Goal: Task Accomplishment & Management: Complete application form

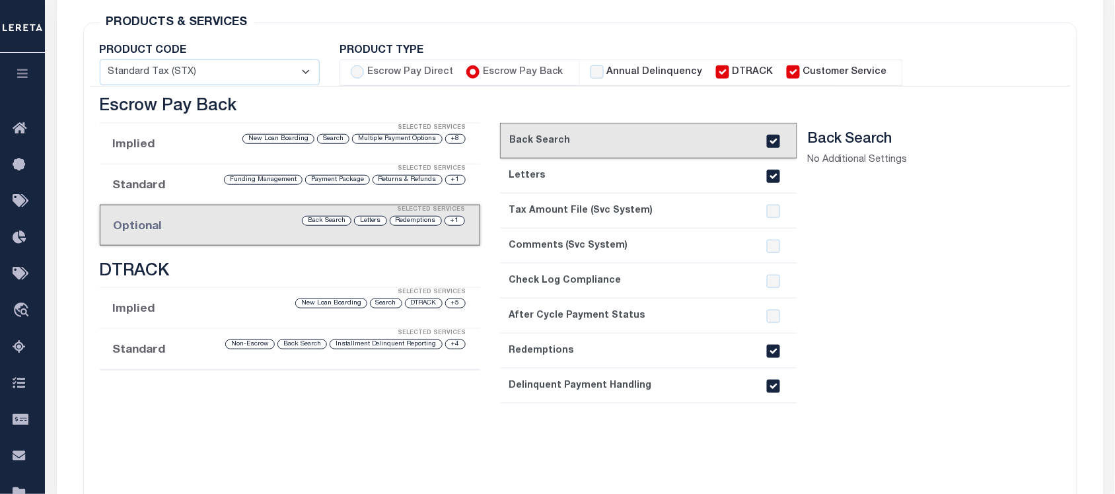
scroll to position [248, 0]
click at [785, 385] on div at bounding box center [773, 386] width 25 height 13
click at [778, 391] on input "checkbox" at bounding box center [773, 386] width 13 height 13
checkbox input "false"
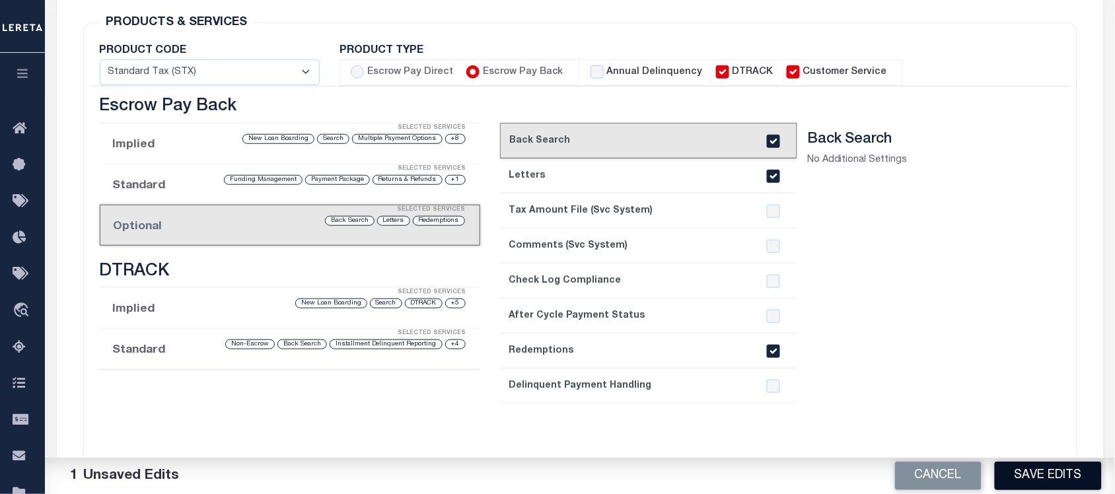
click at [1062, 487] on button "Save Edits" at bounding box center [1048, 476] width 107 height 28
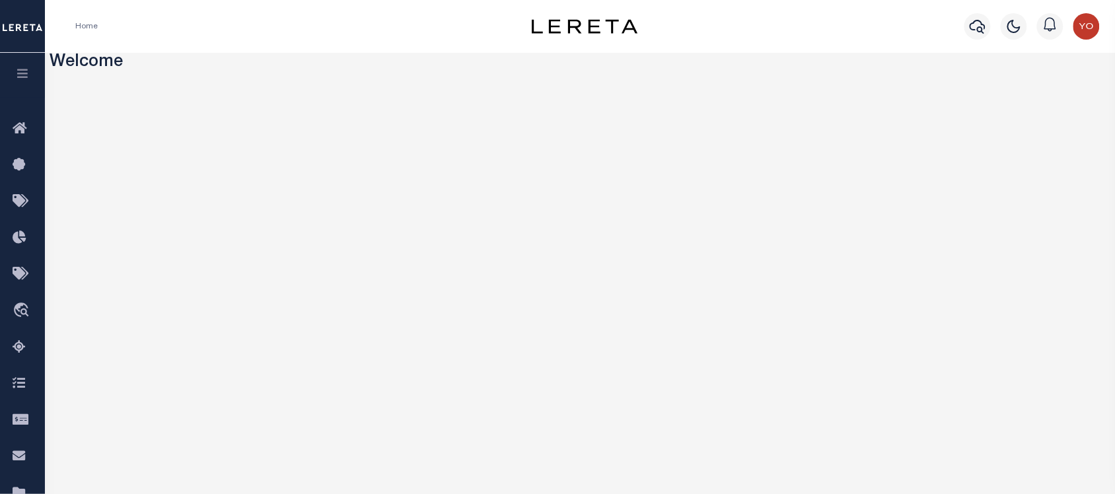
click at [25, 75] on icon "button" at bounding box center [22, 73] width 15 height 12
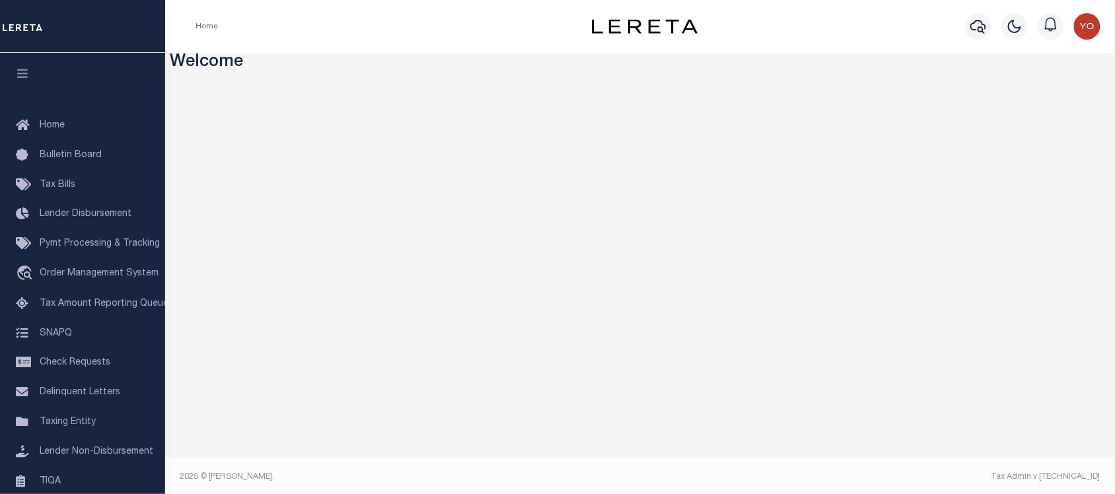
scroll to position [149, 0]
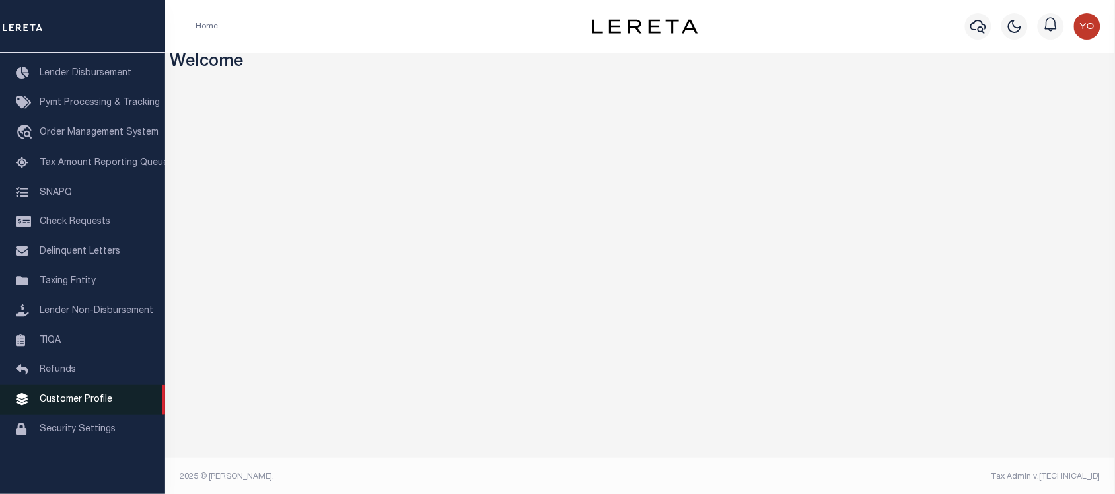
click at [71, 398] on span "Customer Profile" at bounding box center [76, 399] width 73 height 9
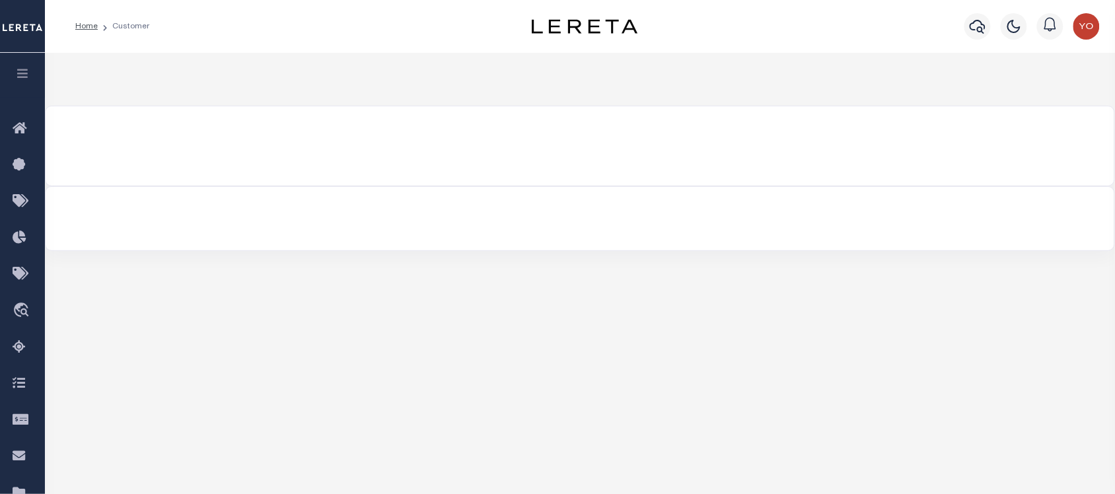
select select "2241"
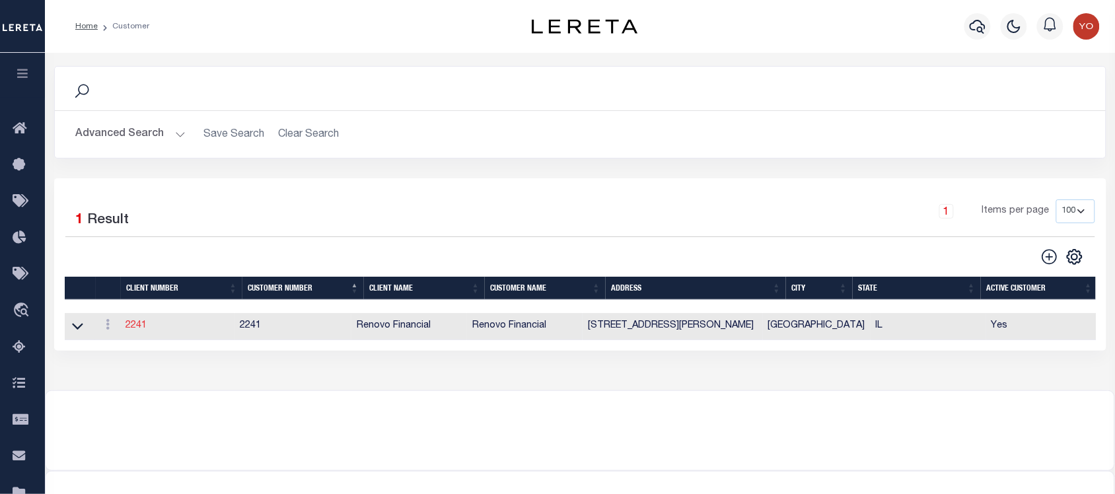
click at [133, 328] on link "2241" at bounding box center [136, 325] width 21 height 9
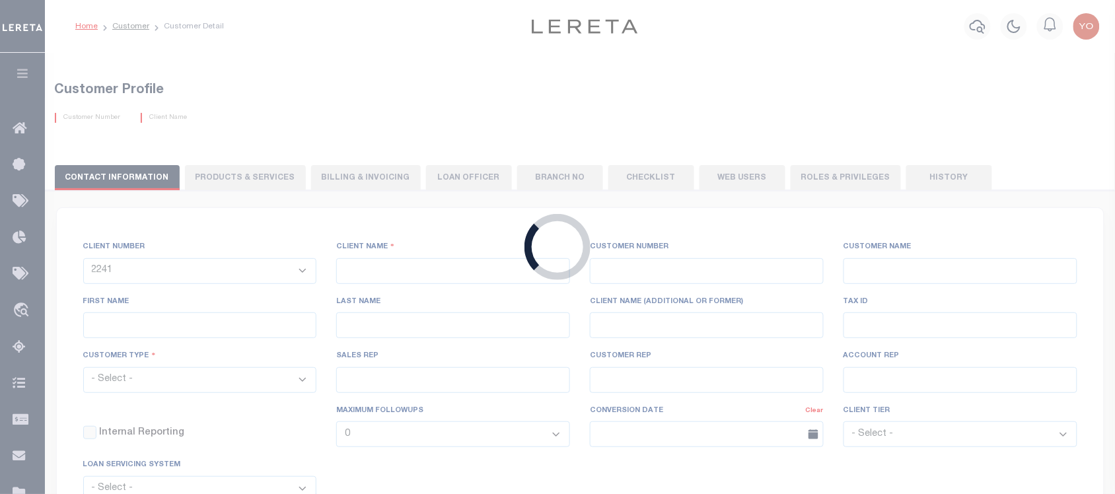
type input "Renovo Financial"
type input "2241"
type input "Renovo Financial"
type input "Steven"
type input "[PERSON_NAME]"
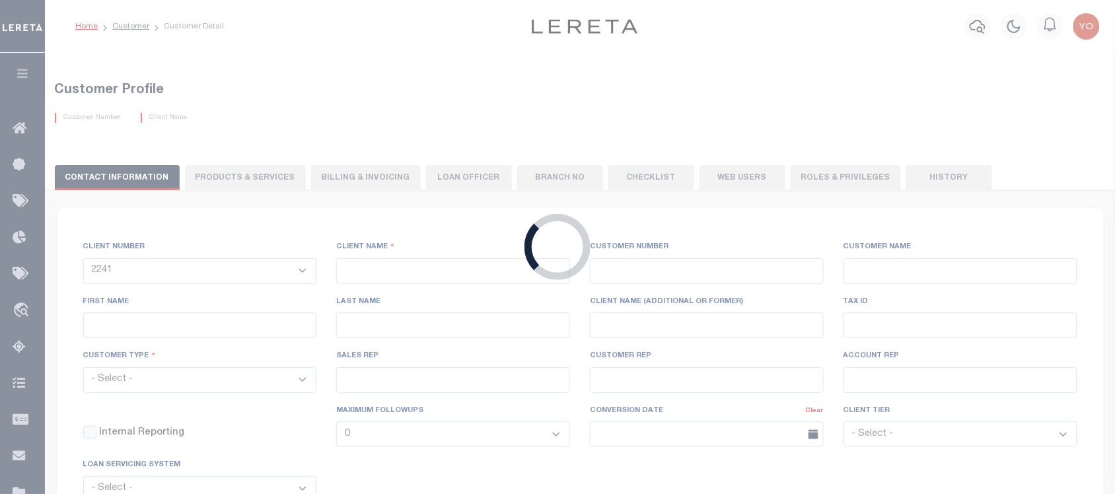
select select "Mixed Portfolio"
type input "[PERSON_NAME]"
checkbox input "true"
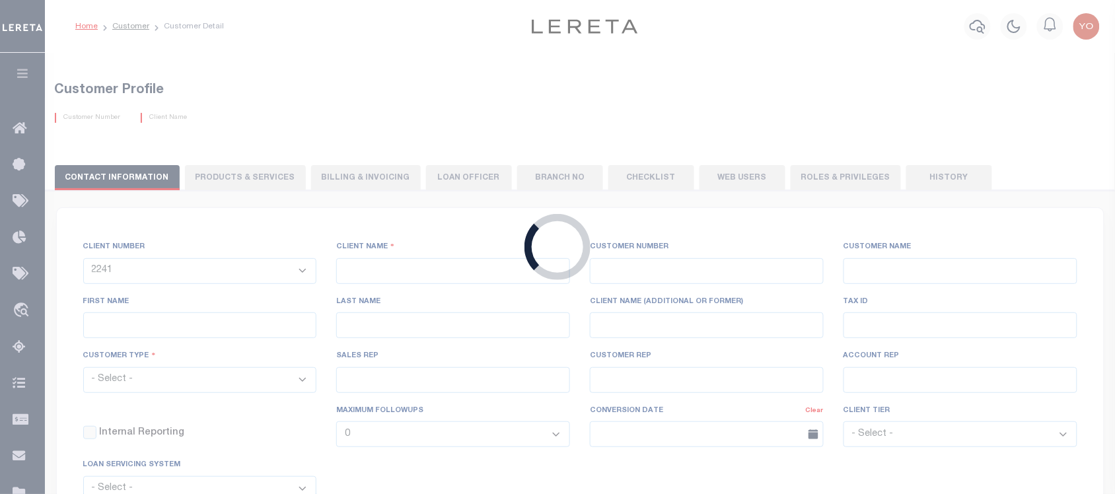
checkbox input "true"
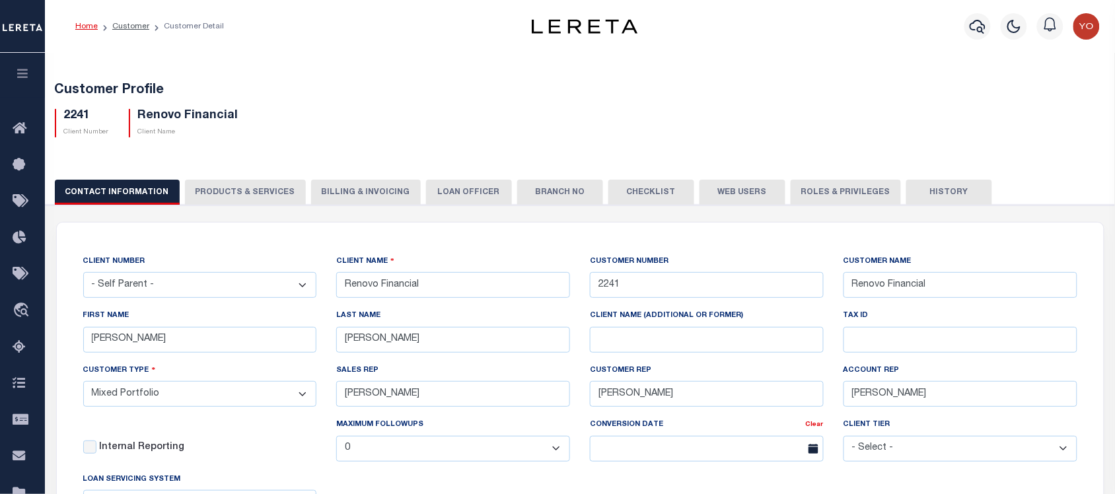
click at [223, 194] on button "PRODUCTS & SERVICES" at bounding box center [245, 192] width 121 height 25
select select "STX"
radio input "true"
checkbox input "true"
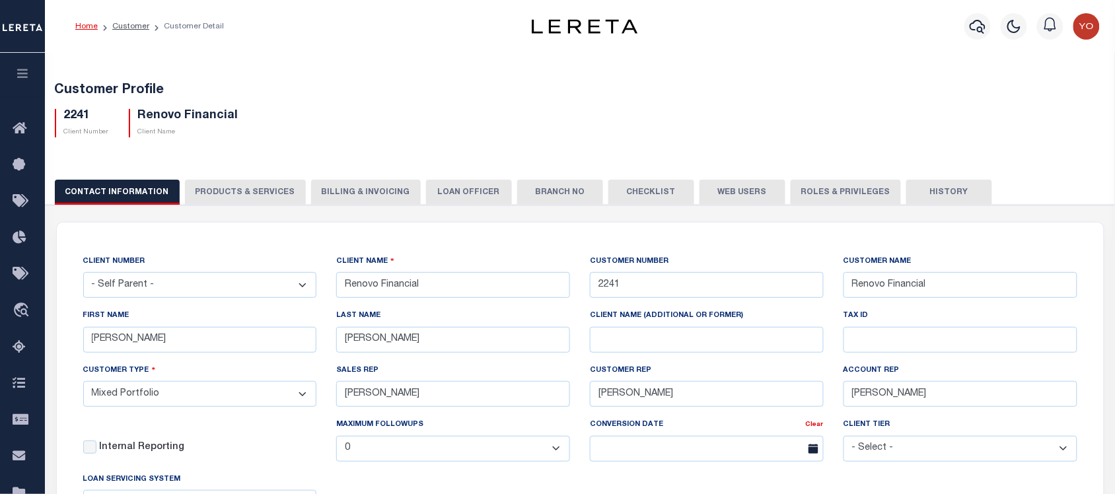
checkbox input "true"
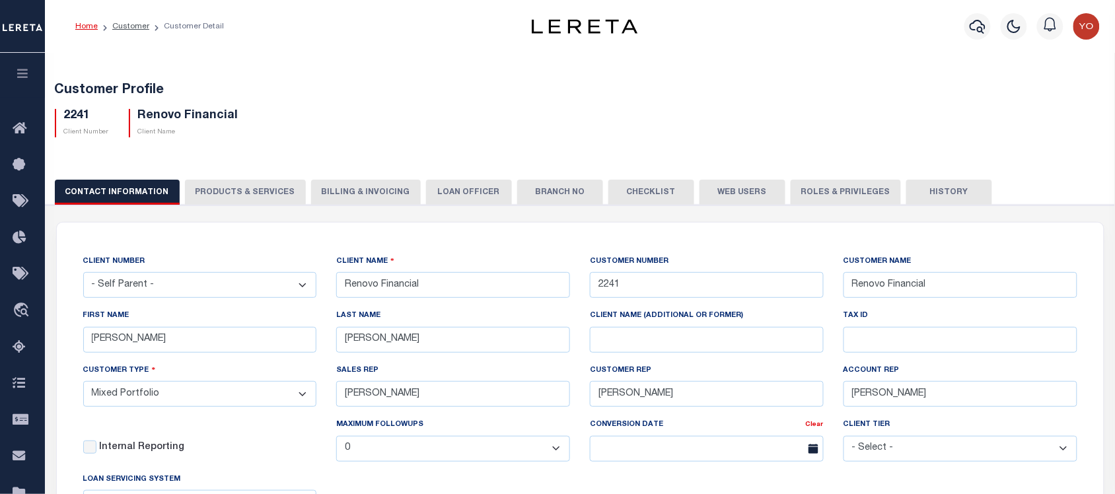
checkbox input "true"
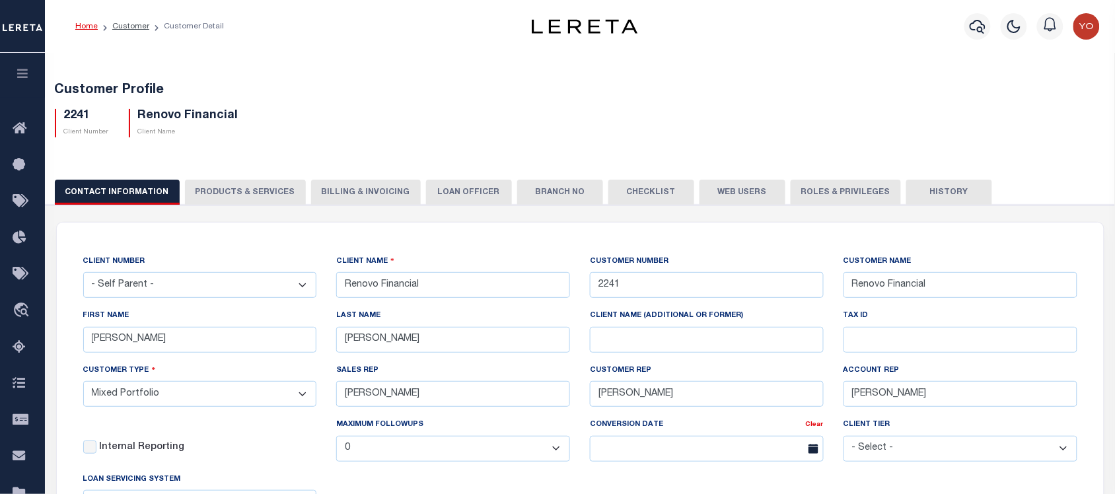
checkbox input "true"
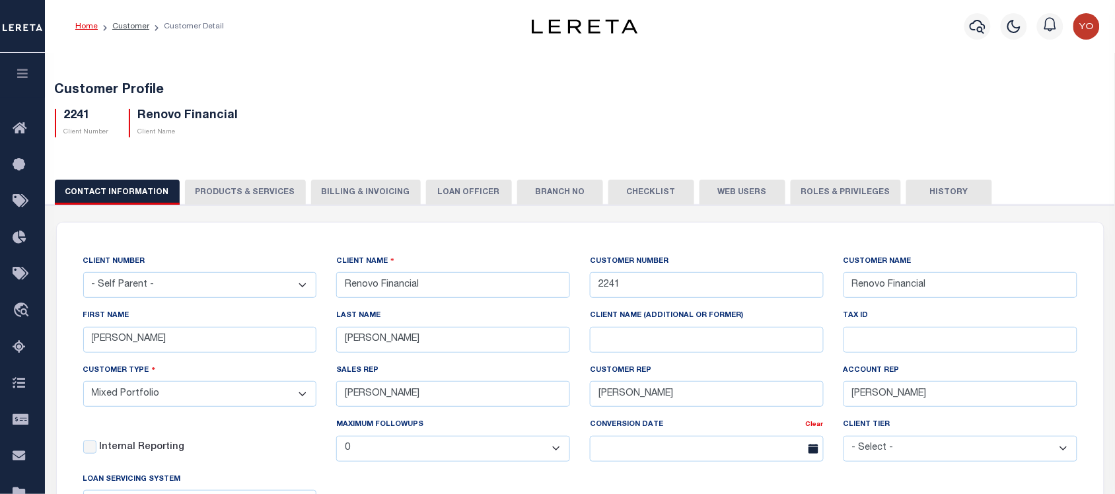
checkbox input "true"
type textarea "$1.10 monthly tracking fee per parcel per month for Refi Parcel in excess of 5 …"
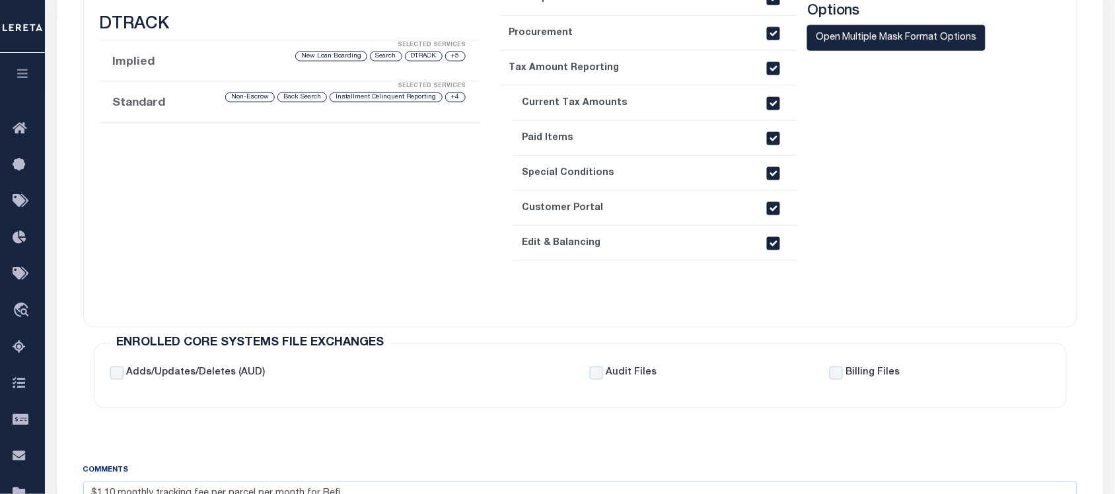
scroll to position [413, 0]
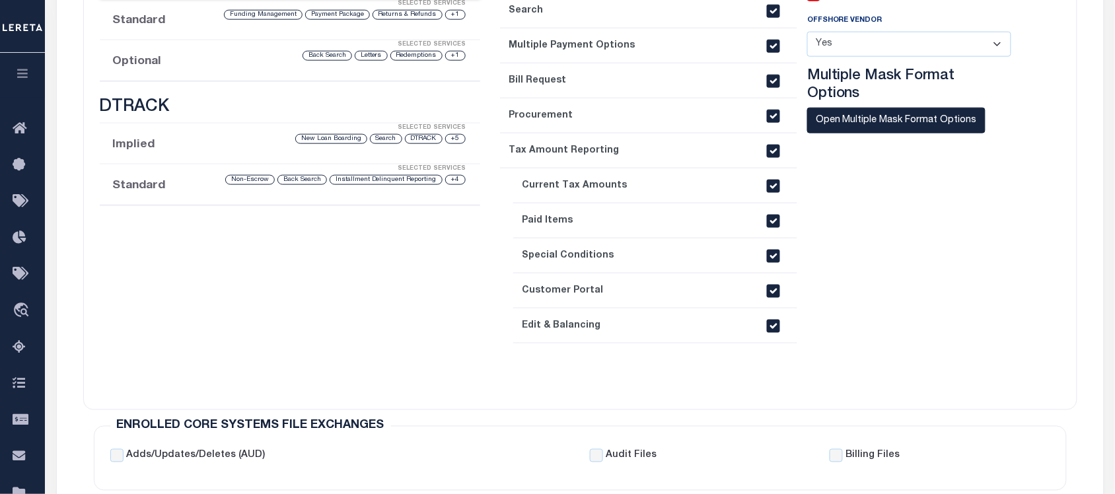
click at [215, 61] on div "+1 Redemptions Letters Back Search" at bounding box center [335, 56] width 266 height 13
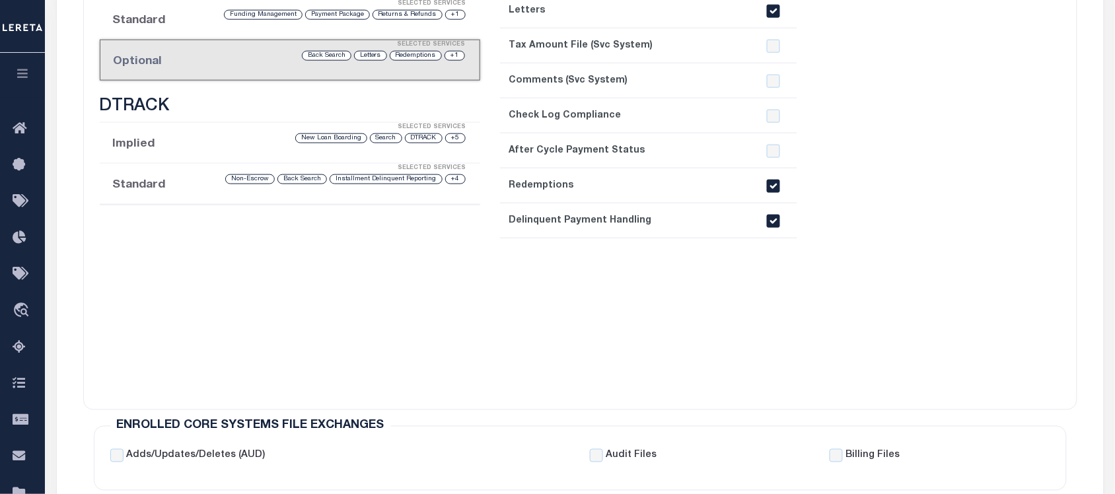
click at [681, 225] on link "8. Delinquent Payment Handling" at bounding box center [648, 221] width 297 height 35
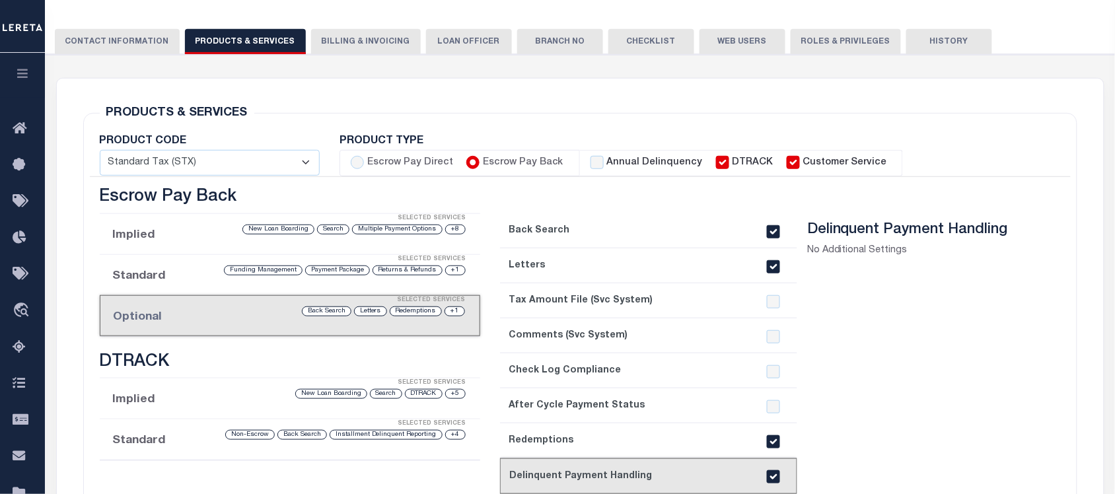
scroll to position [240, 0]
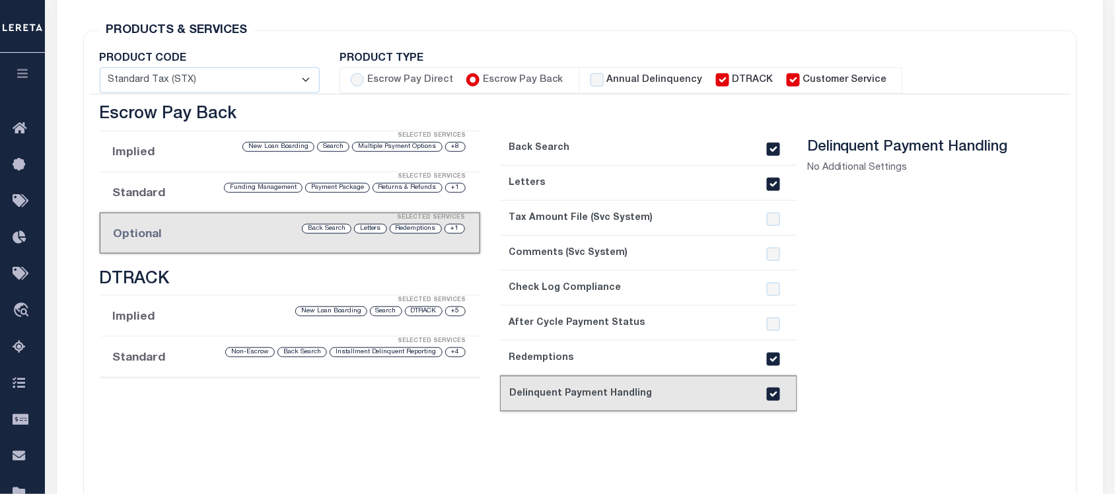
click at [167, 192] on li "Standard Selected Services +1 Returns & Refunds Payment Package Funding Managem…" at bounding box center [290, 192] width 381 height 41
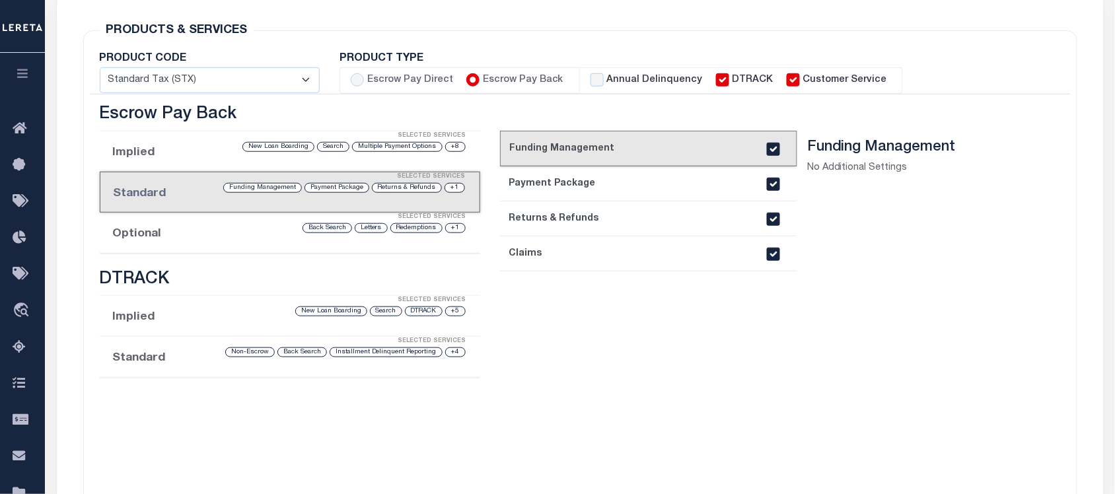
click at [161, 226] on div "Selected Services" at bounding box center [303, 217] width 381 height 26
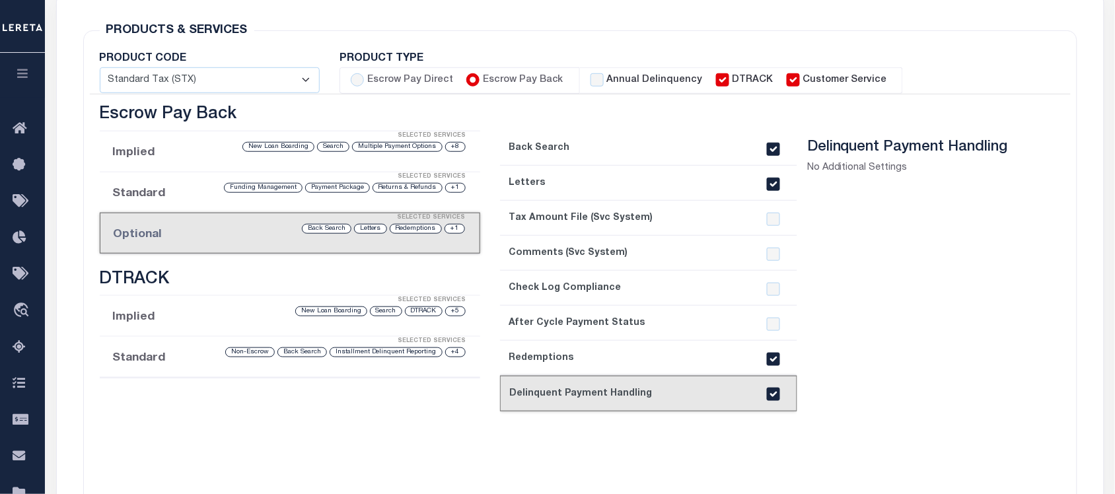
click at [774, 391] on input "checkbox" at bounding box center [773, 394] width 13 height 13
checkbox input "false"
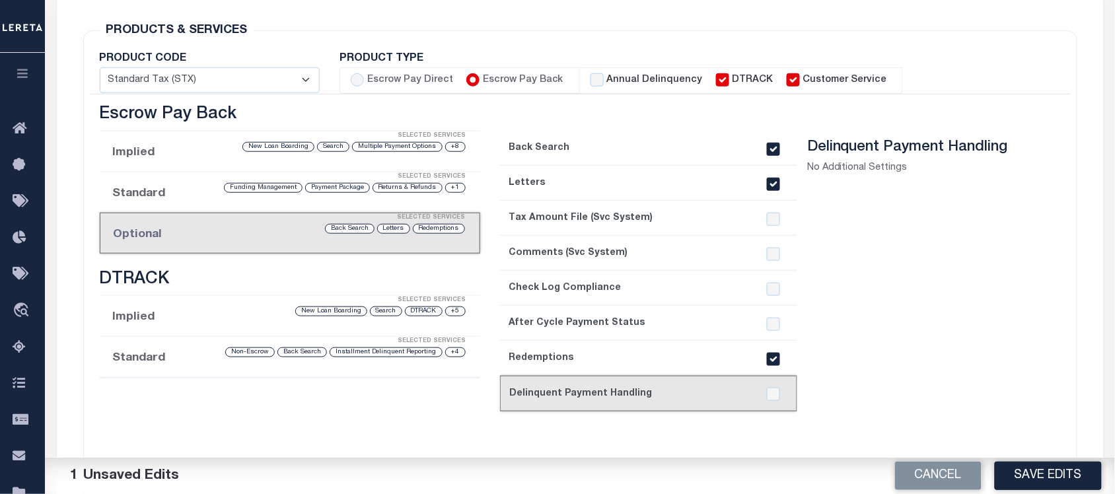
click at [1041, 471] on button "Save Edits" at bounding box center [1048, 476] width 107 height 28
click at [543, 146] on link "1. Back Search" at bounding box center [648, 148] width 297 height 35
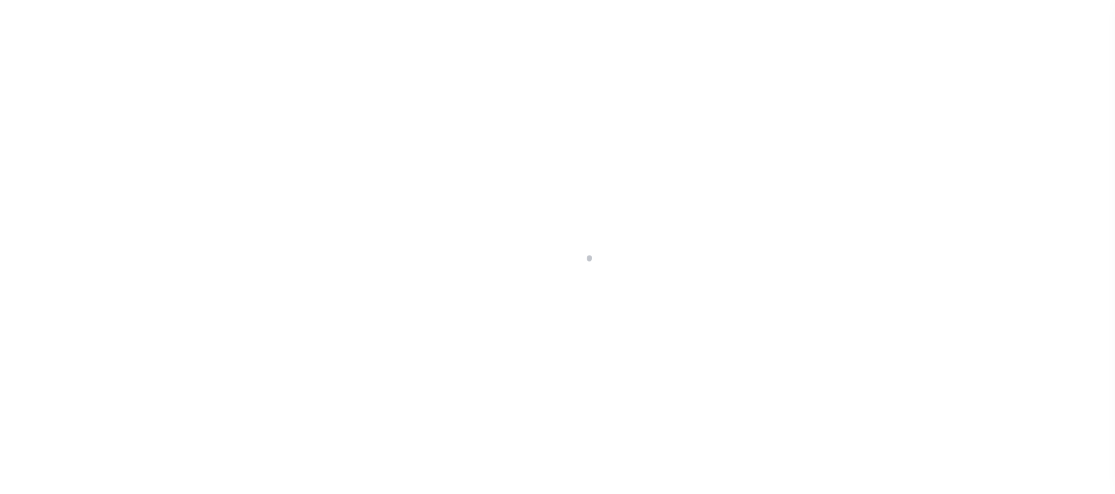
select select "Mixed Portfolio"
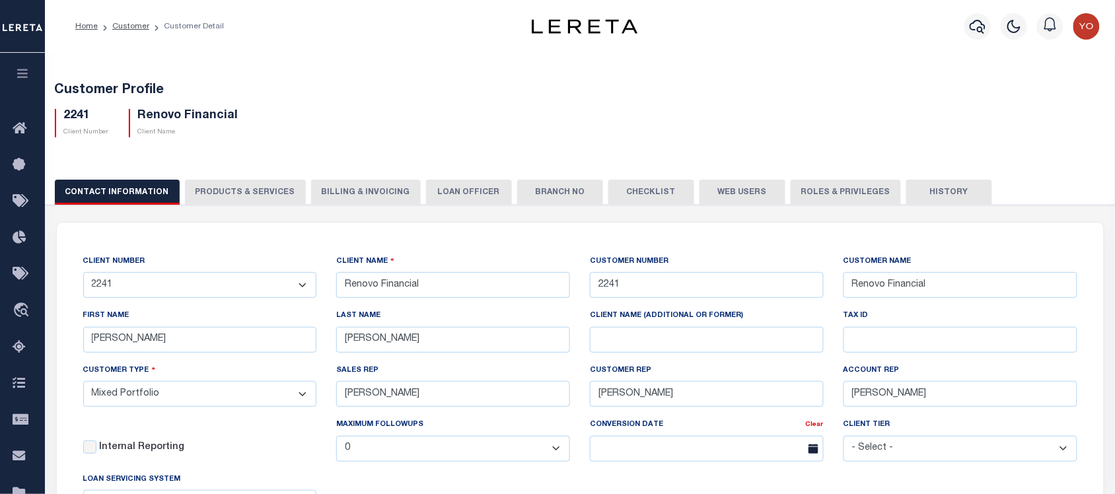
click at [252, 202] on button "PRODUCTS & SERVICES" at bounding box center [245, 192] width 121 height 25
select select "STX"
radio input "true"
checkbox input "true"
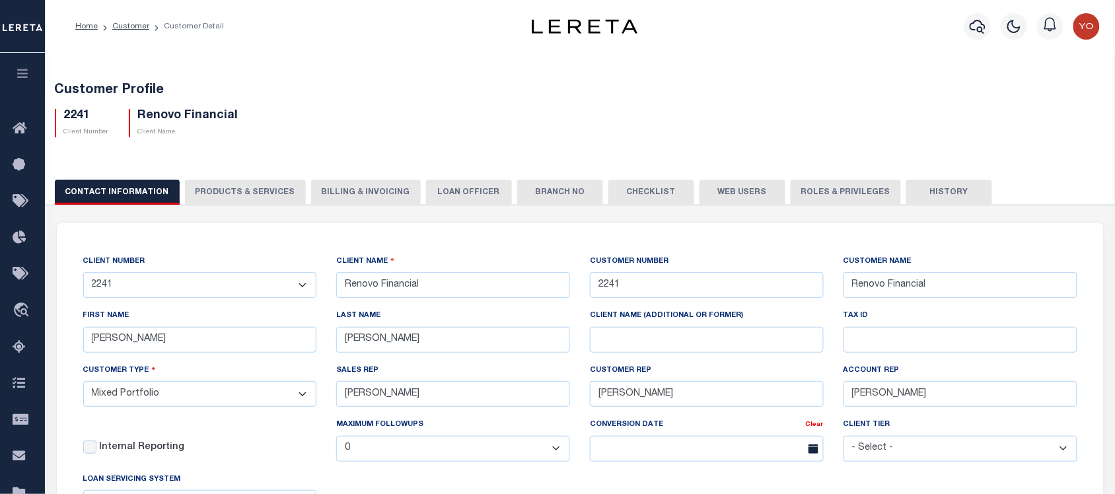
checkbox input "true"
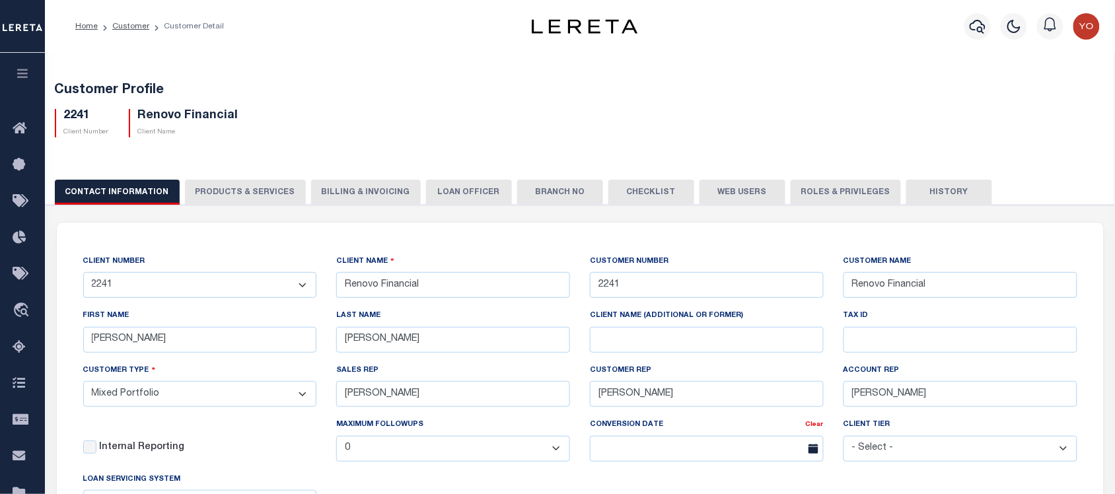
checkbox input "true"
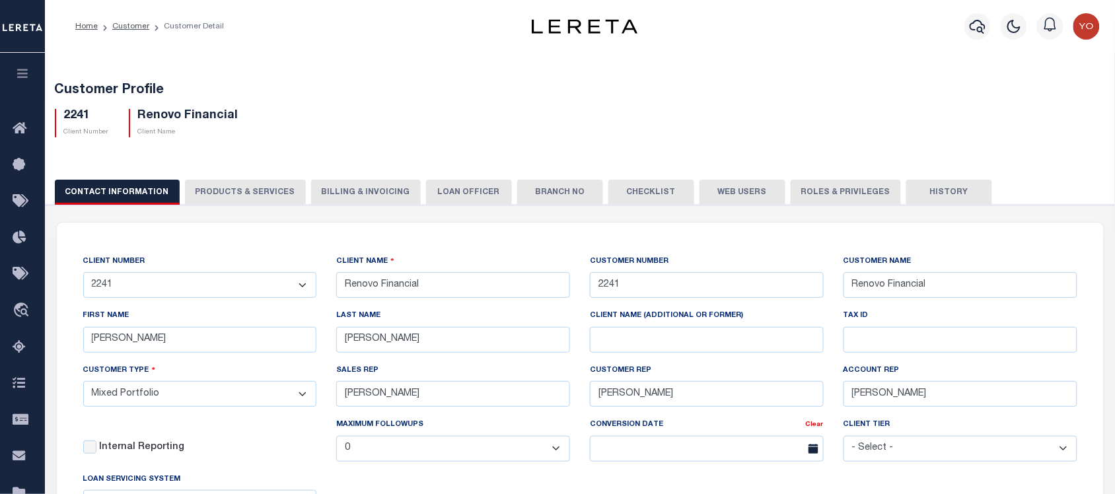
checkbox input "true"
type textarea "$1.10 monthly tracking fee per parcel per month for Refi Parcel in excess of 5 …"
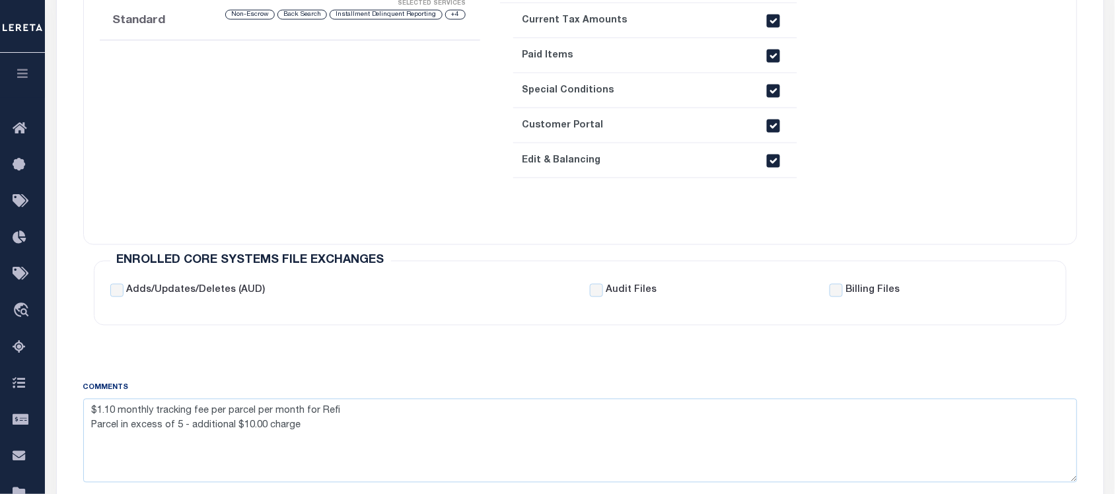
scroll to position [330, 0]
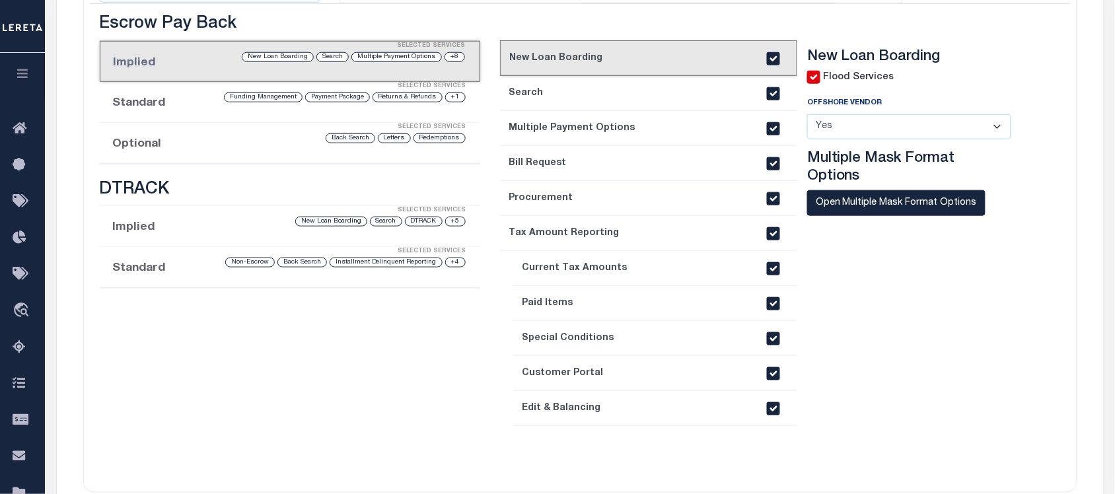
click at [230, 132] on div "Selected Services" at bounding box center [303, 127] width 381 height 26
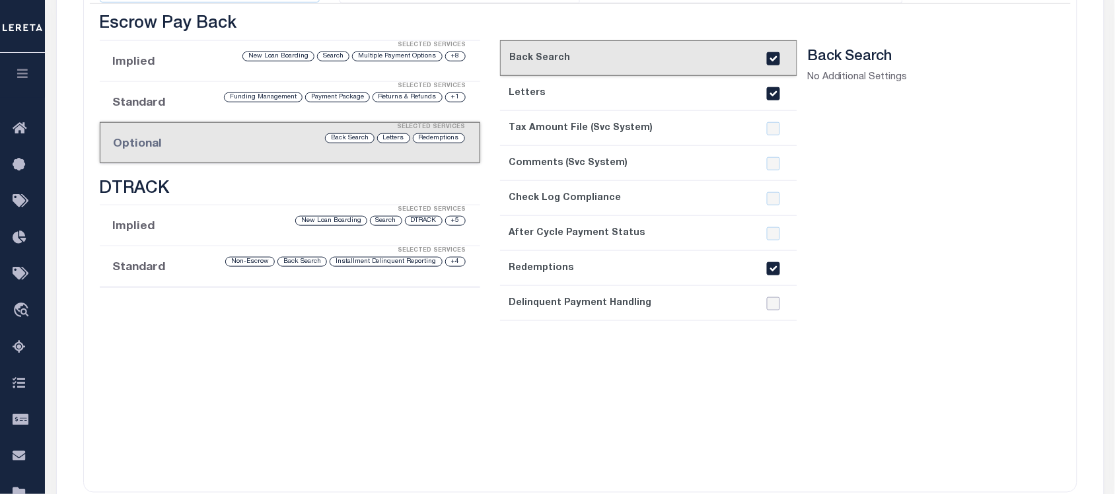
click at [772, 305] on input "checkbox" at bounding box center [773, 303] width 13 height 13
checkbox input "true"
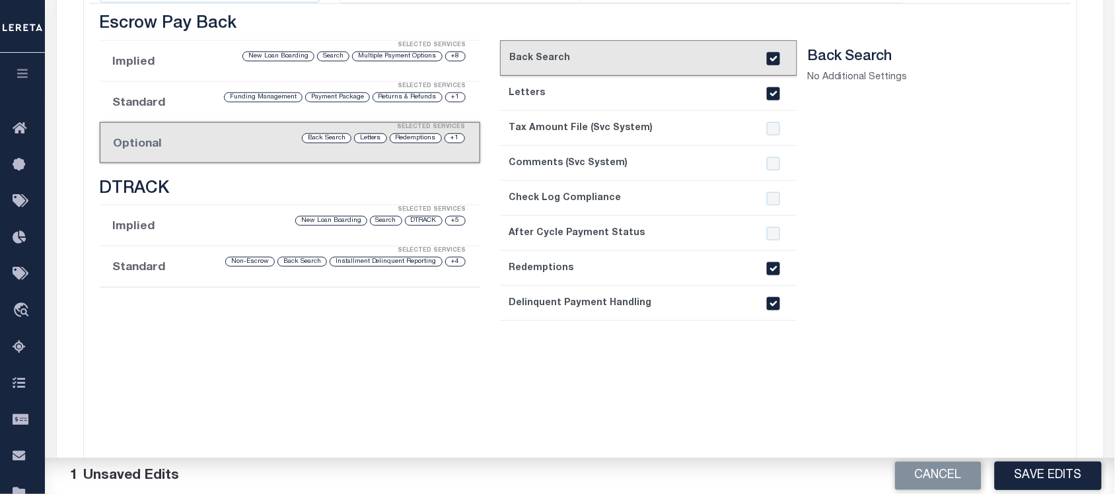
click at [1041, 472] on button "Save Edits" at bounding box center [1048, 476] width 107 height 28
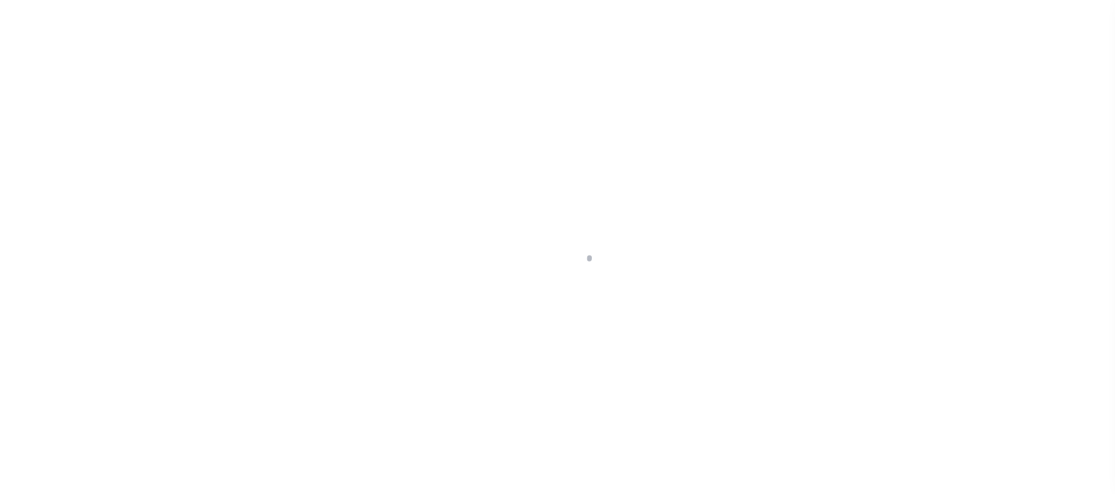
select select "Mixed Portfolio"
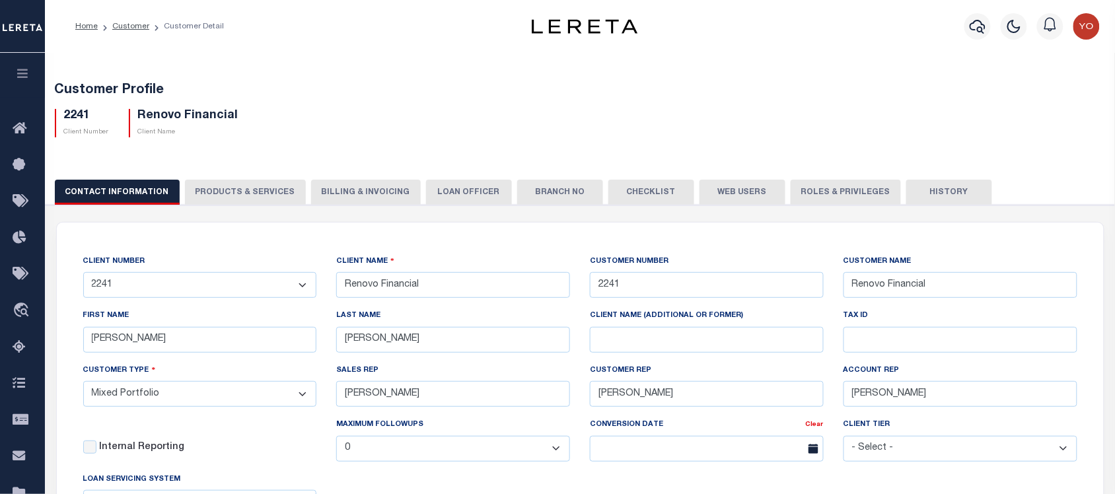
click at [250, 197] on button "PRODUCTS & SERVICES" at bounding box center [245, 192] width 121 height 25
select select "STX"
radio input "true"
checkbox input "true"
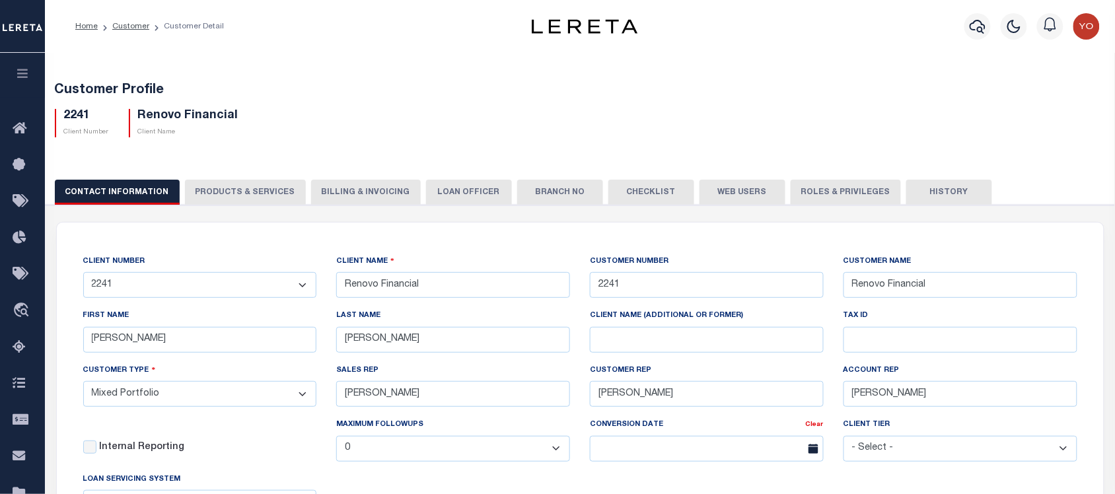
checkbox input "true"
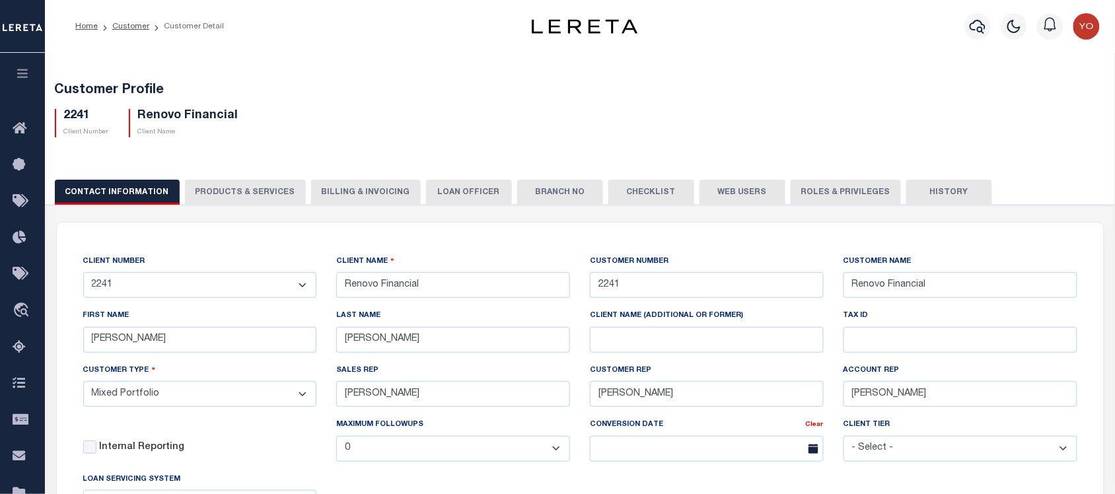
checkbox input "true"
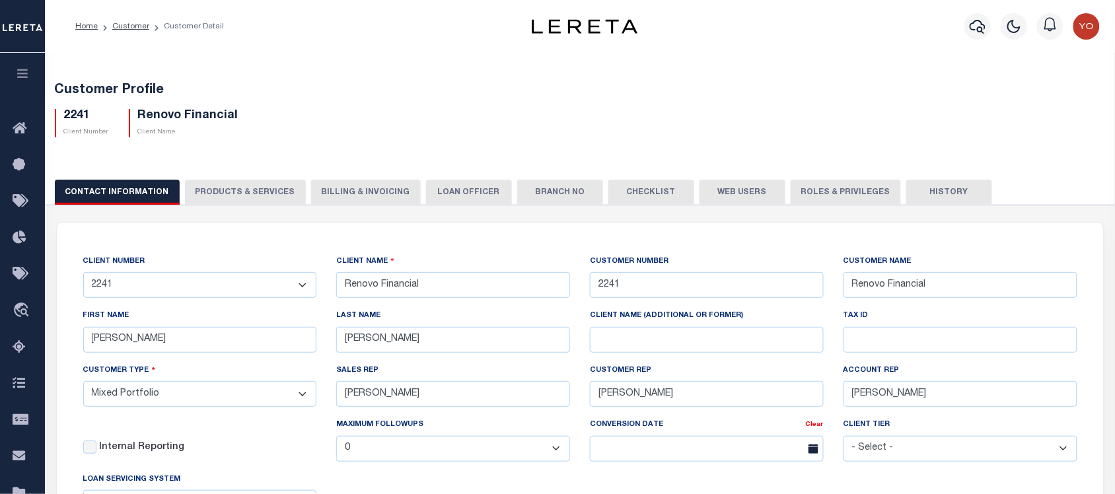
checkbox input "true"
type textarea "$1.10 monthly tracking fee per parcel per month for Refi Parcel in excess of 5 …"
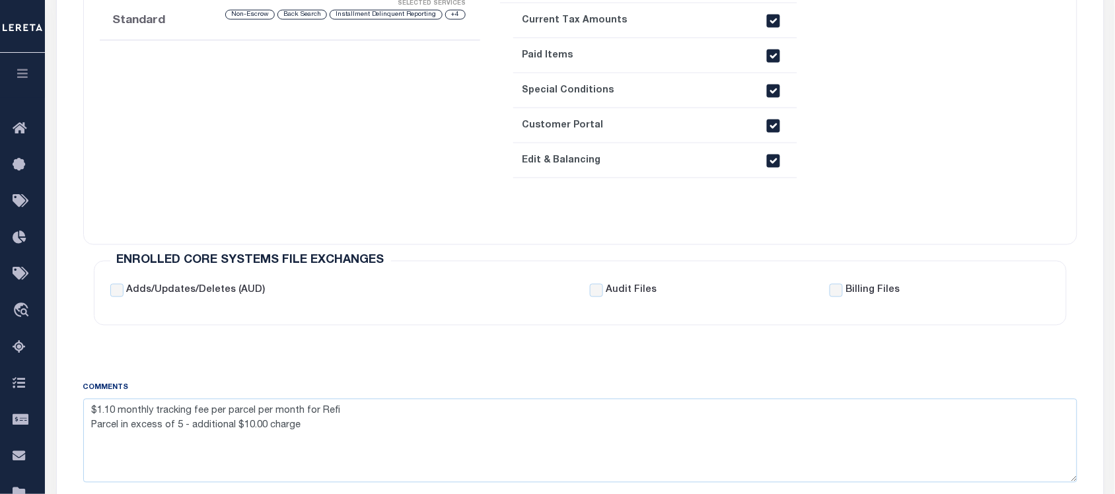
scroll to position [330, 0]
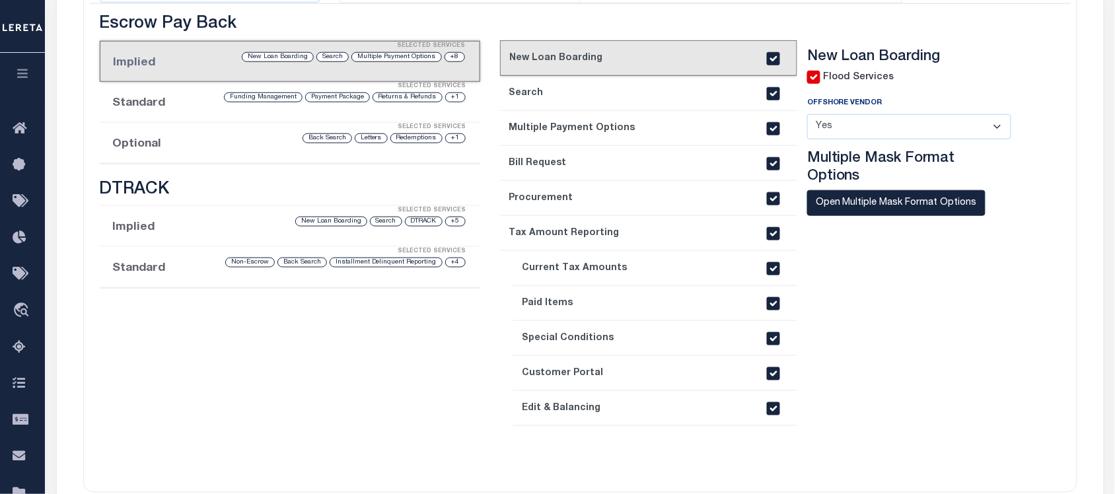
click at [242, 143] on div "+1 Redemptions Letters Back Search" at bounding box center [335, 138] width 266 height 13
